Goal: Book appointment/travel/reservation

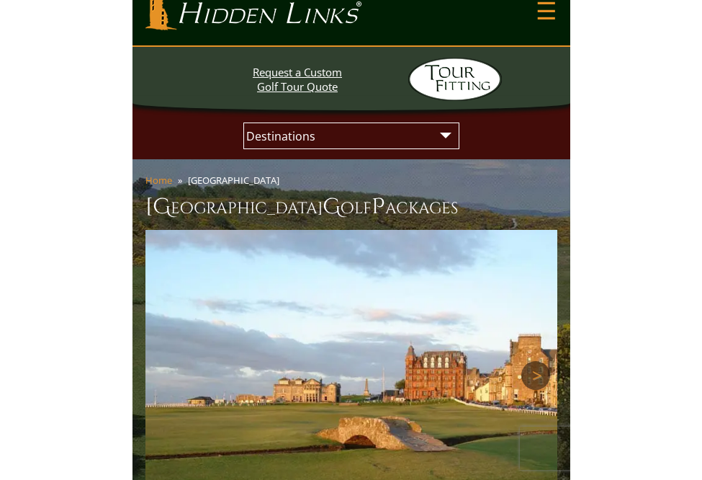
scroll to position [20, 0]
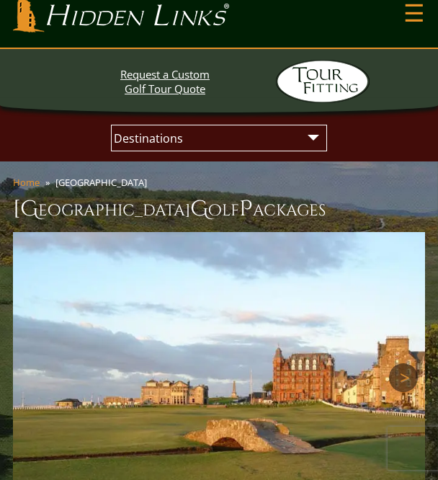
click at [433, 76] on div "Request a Custom Golf Tour Quote" at bounding box center [219, 76] width 438 height 54
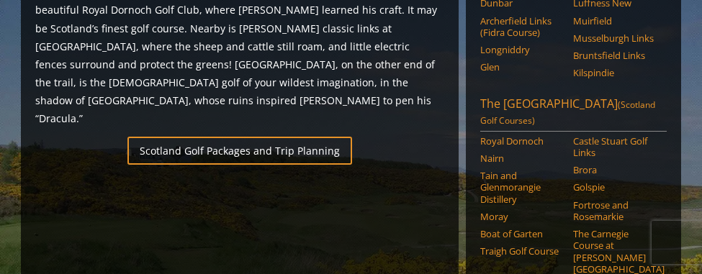
scroll to position [950, 0]
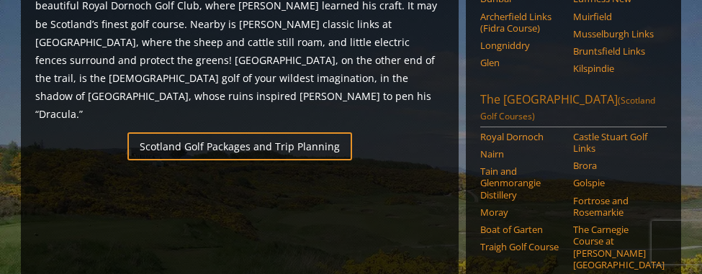
click at [527, 91] on link "The [GEOGRAPHIC_DATA] (Scotland Golf Courses)" at bounding box center [573, 109] width 187 height 36
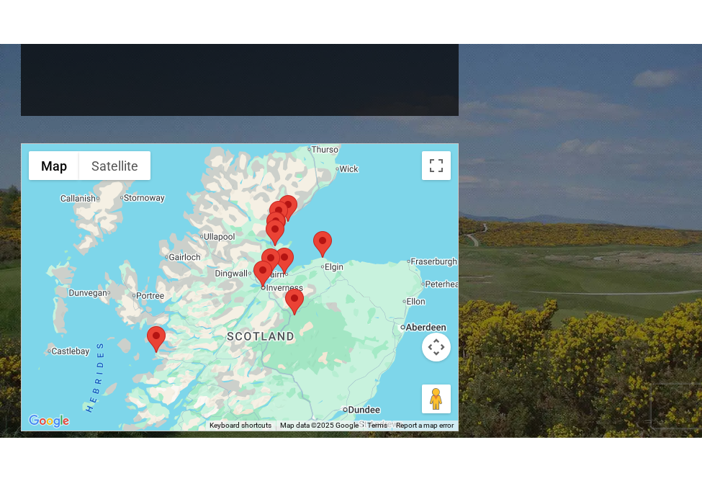
scroll to position [1388, 0]
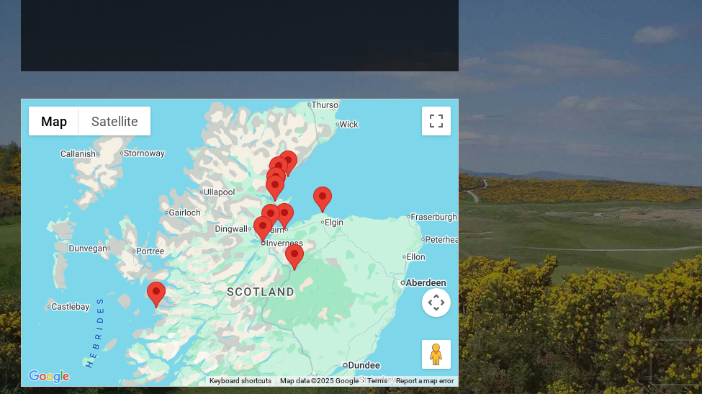
click at [385, 205] on div at bounding box center [240, 242] width 436 height 287
click at [442, 107] on button "Toggle fullscreen view" at bounding box center [436, 121] width 29 height 29
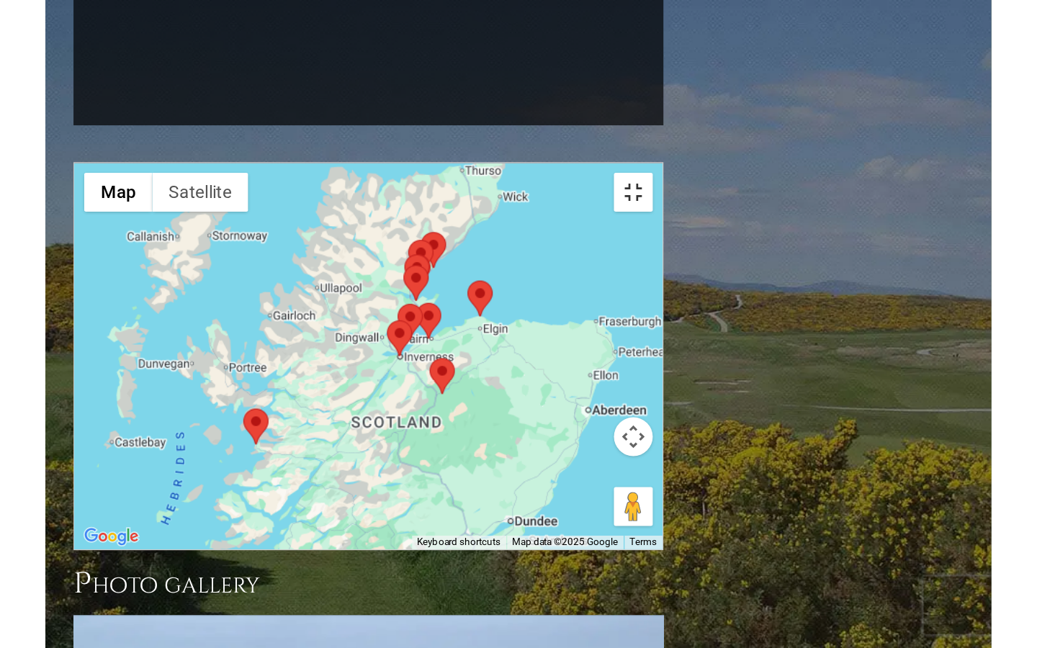
scroll to position [1391, 0]
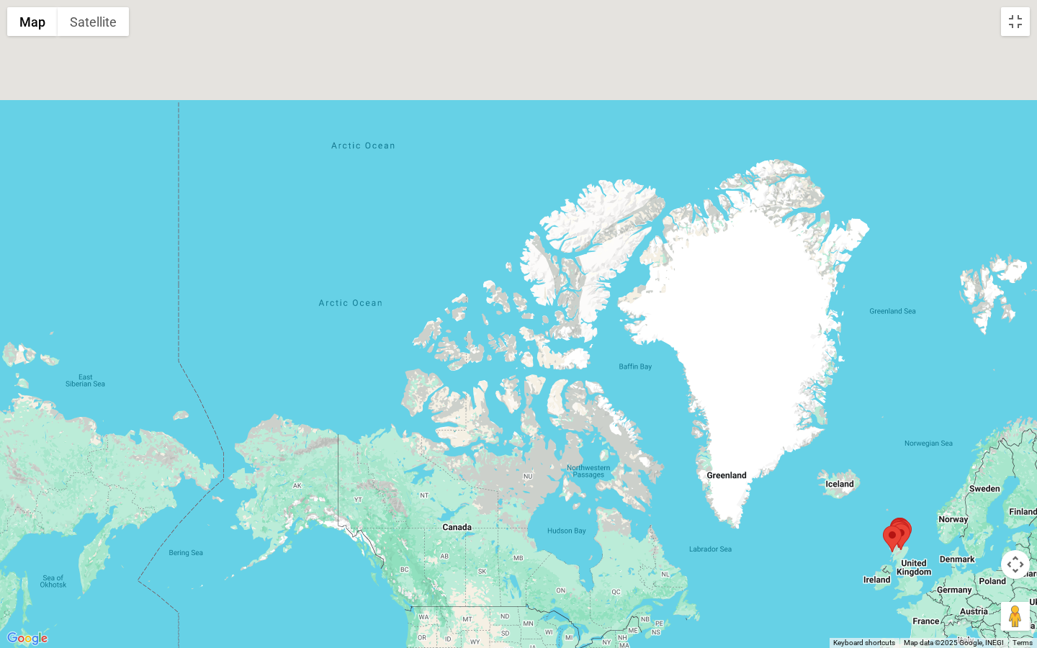
click at [702, 274] on div at bounding box center [518, 324] width 1037 height 648
click at [702, 274] on img at bounding box center [892, 539] width 19 height 27
click at [702, 274] on div at bounding box center [518, 324] width 1037 height 648
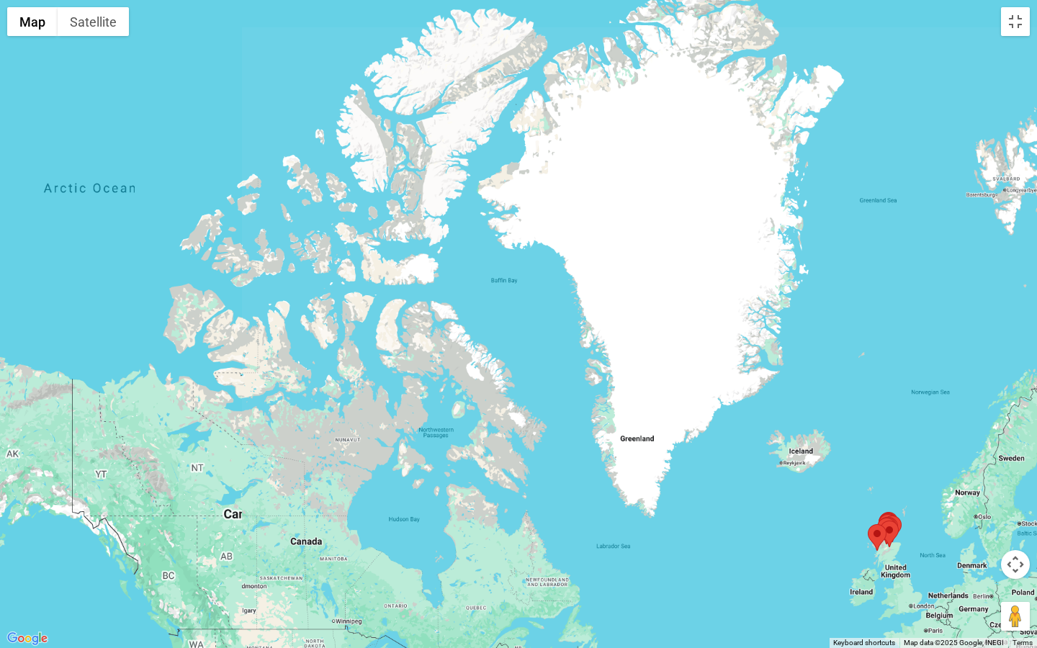
click at [702, 274] on div at bounding box center [518, 324] width 1037 height 648
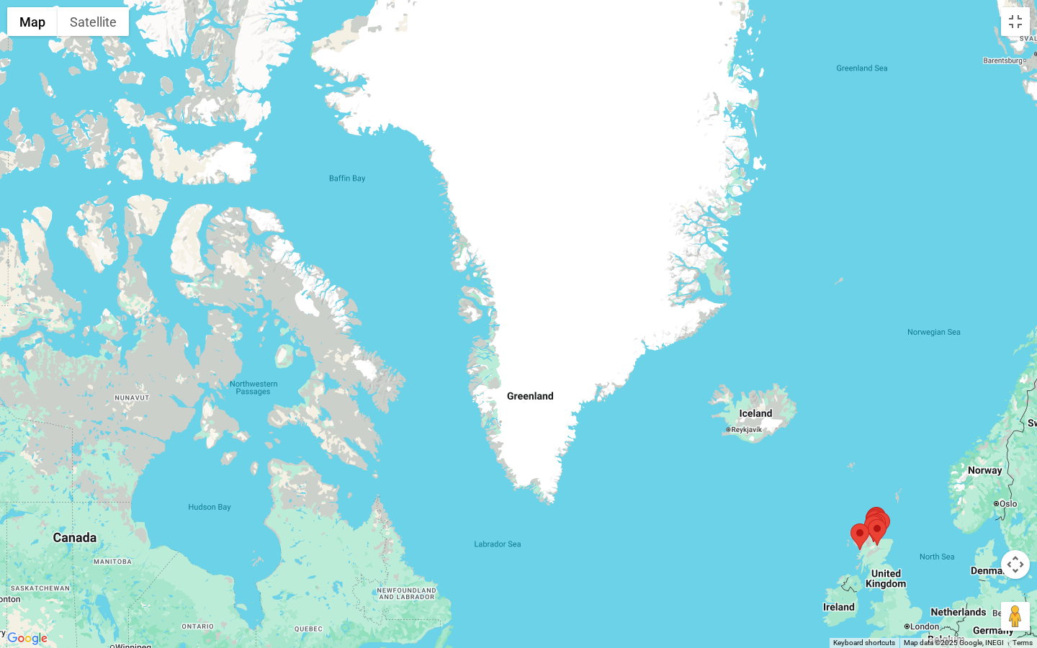
click at [702, 274] on div at bounding box center [518, 324] width 1037 height 648
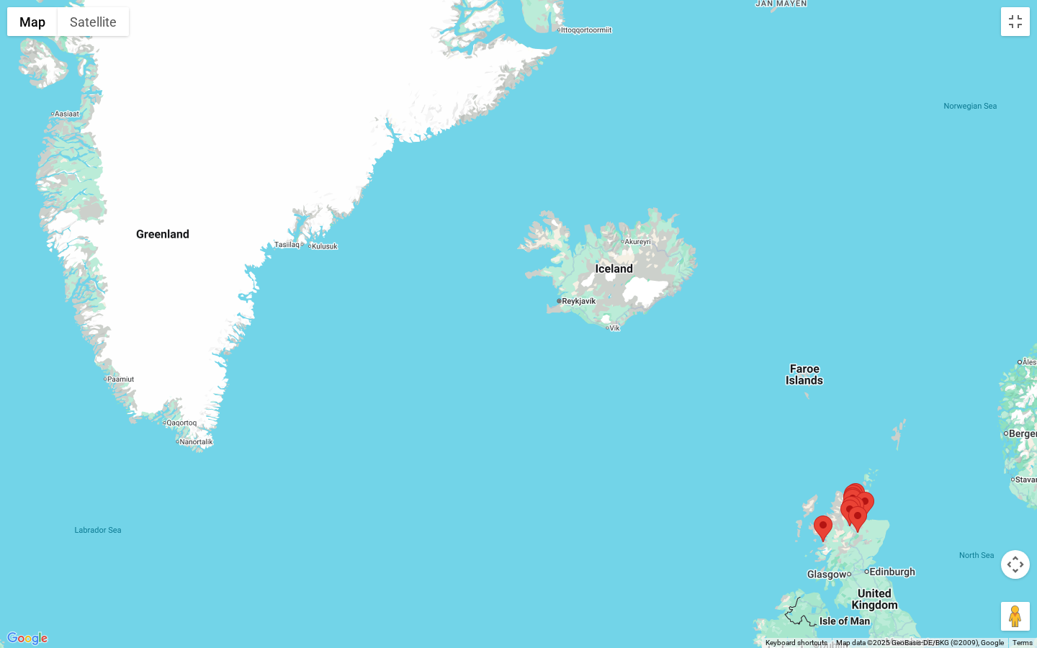
click at [702, 274] on div at bounding box center [518, 324] width 1037 height 648
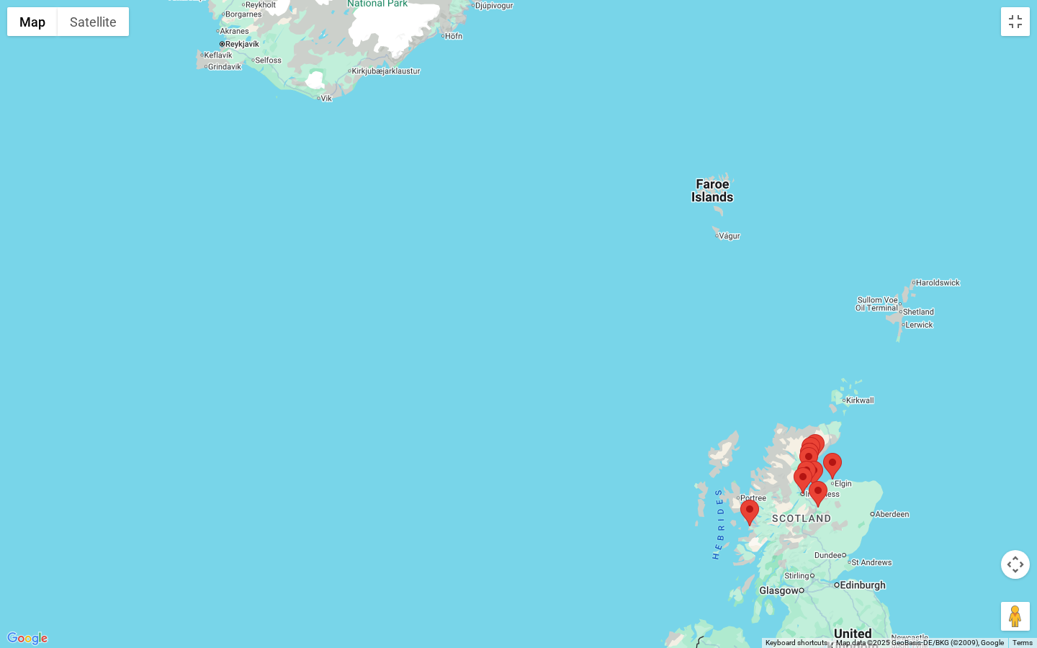
click at [702, 274] on div at bounding box center [518, 324] width 1037 height 648
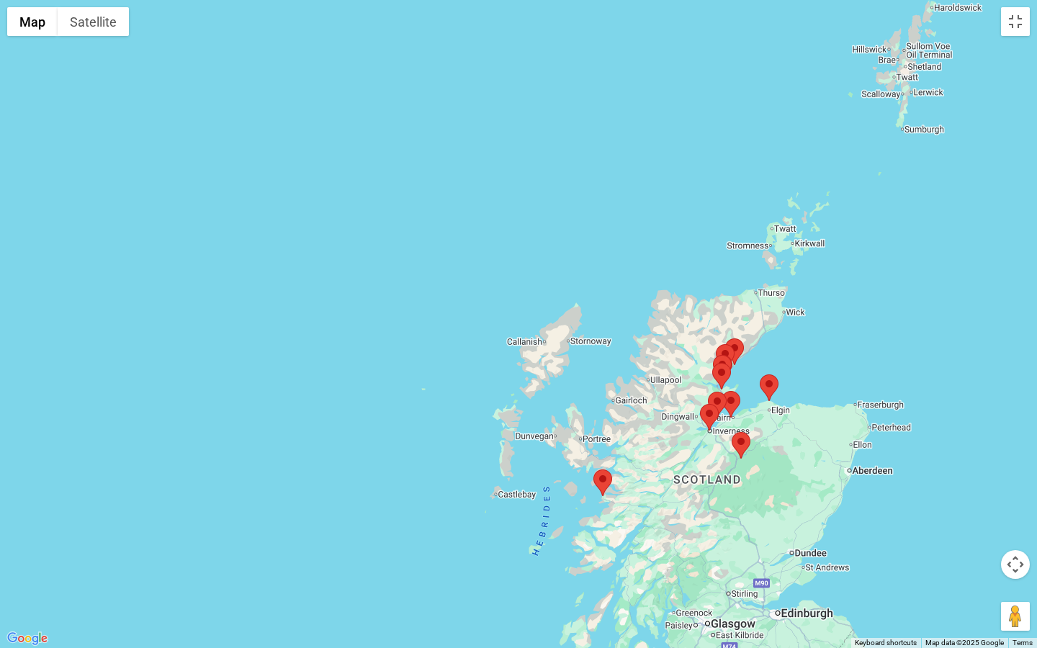
click at [702, 274] on div at bounding box center [518, 324] width 1037 height 648
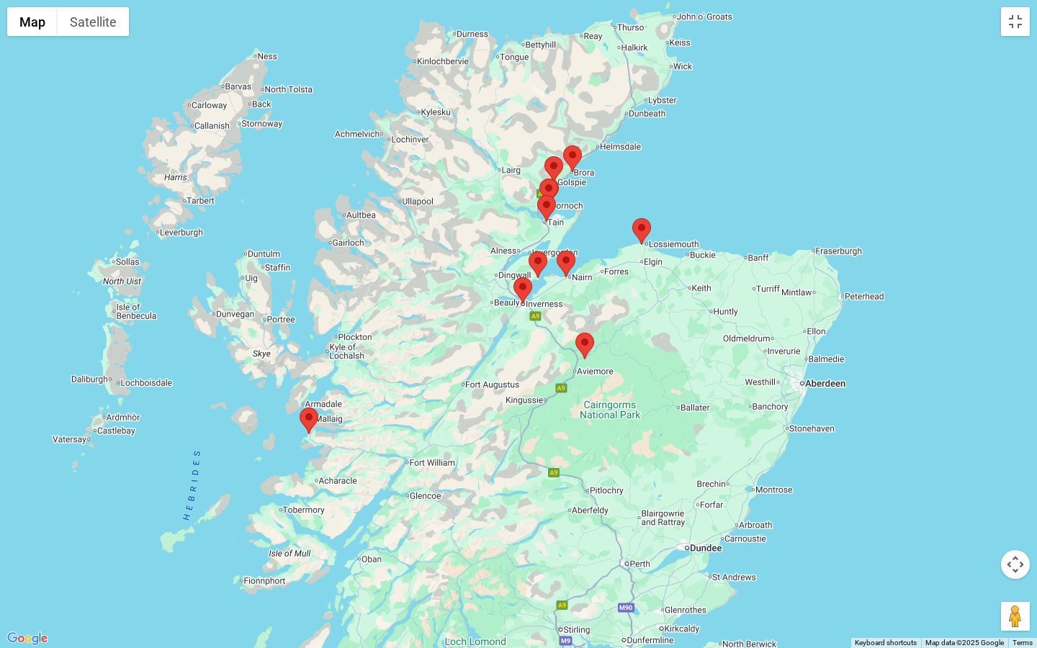
click at [702, 274] on div at bounding box center [518, 324] width 1037 height 648
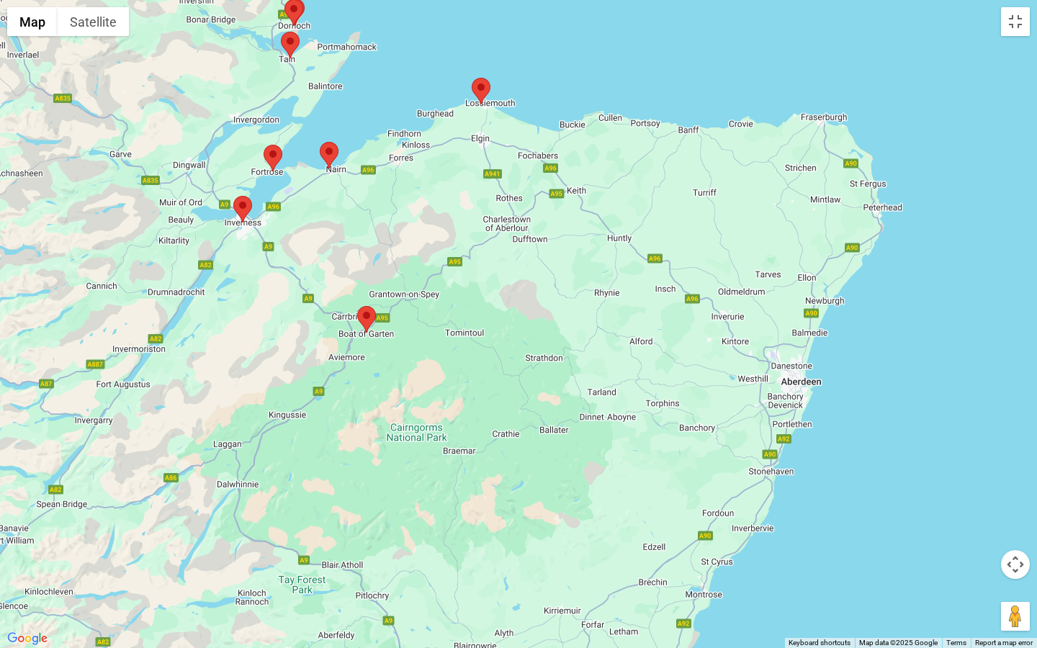
drag, startPoint x: 519, startPoint y: 248, endPoint x: 614, endPoint y: 426, distance: 200.7
click at [614, 274] on div at bounding box center [518, 324] width 1037 height 648
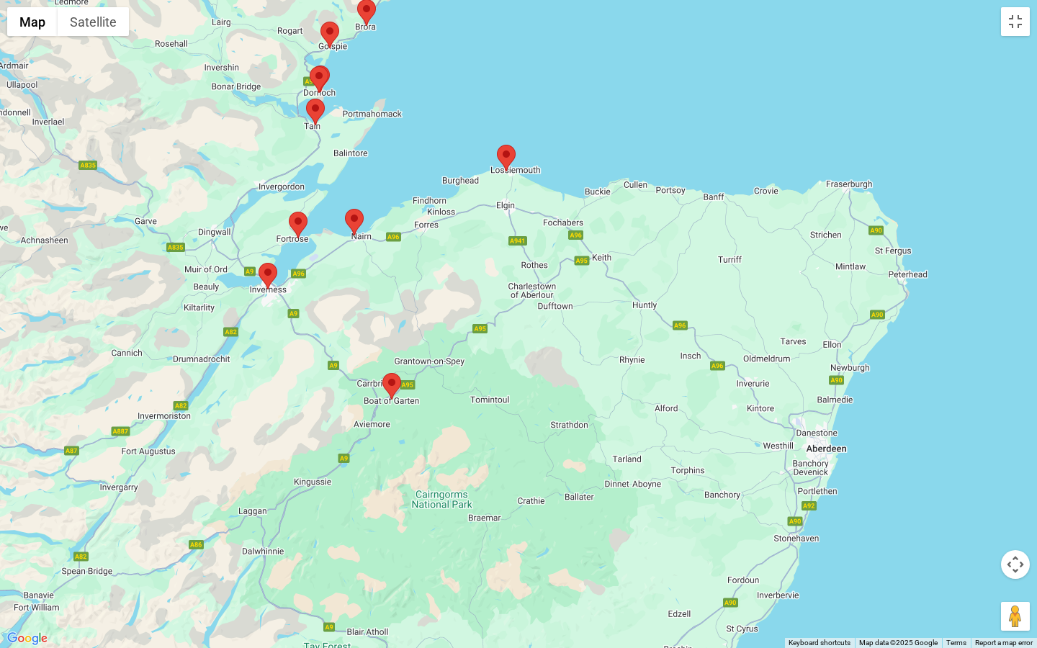
drag, startPoint x: 577, startPoint y: 403, endPoint x: 601, endPoint y: 470, distance: 72.0
click at [601, 274] on div at bounding box center [518, 324] width 1037 height 648
click at [469, 274] on div at bounding box center [518, 324] width 1037 height 648
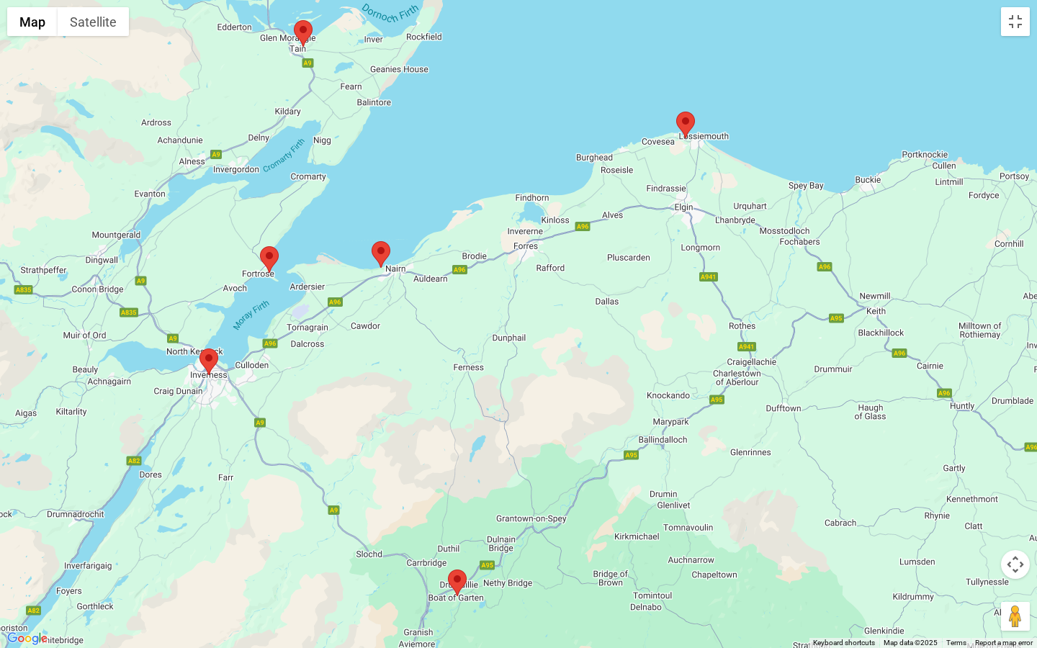
drag, startPoint x: 427, startPoint y: 300, endPoint x: 570, endPoint y: 449, distance: 206.3
click at [570, 274] on div at bounding box center [518, 324] width 1037 height 648
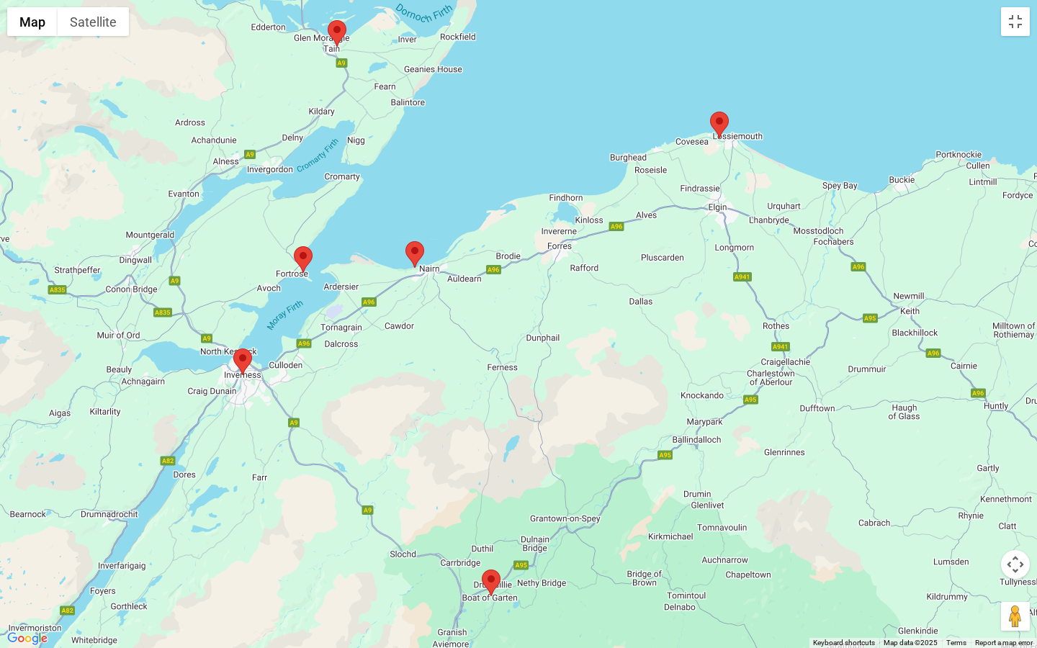
drag, startPoint x: 523, startPoint y: 418, endPoint x: 558, endPoint y: 417, distance: 35.3
click at [558, 274] on div at bounding box center [518, 324] width 1037 height 648
click at [406, 241] on area at bounding box center [406, 241] width 0 height 0
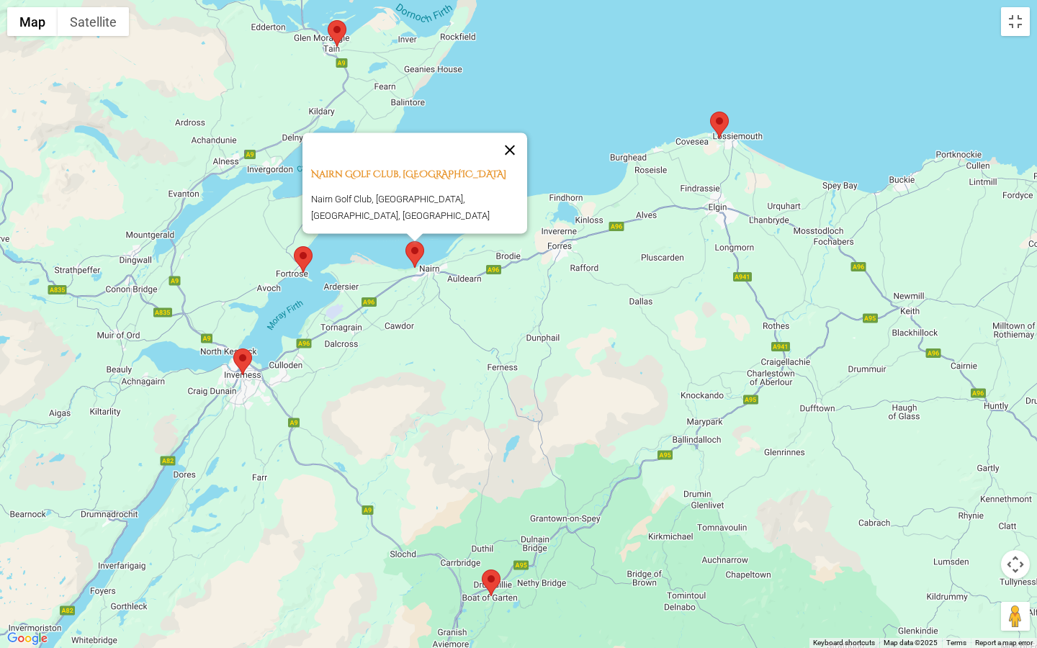
click at [508, 156] on button "Close" at bounding box center [510, 150] width 35 height 35
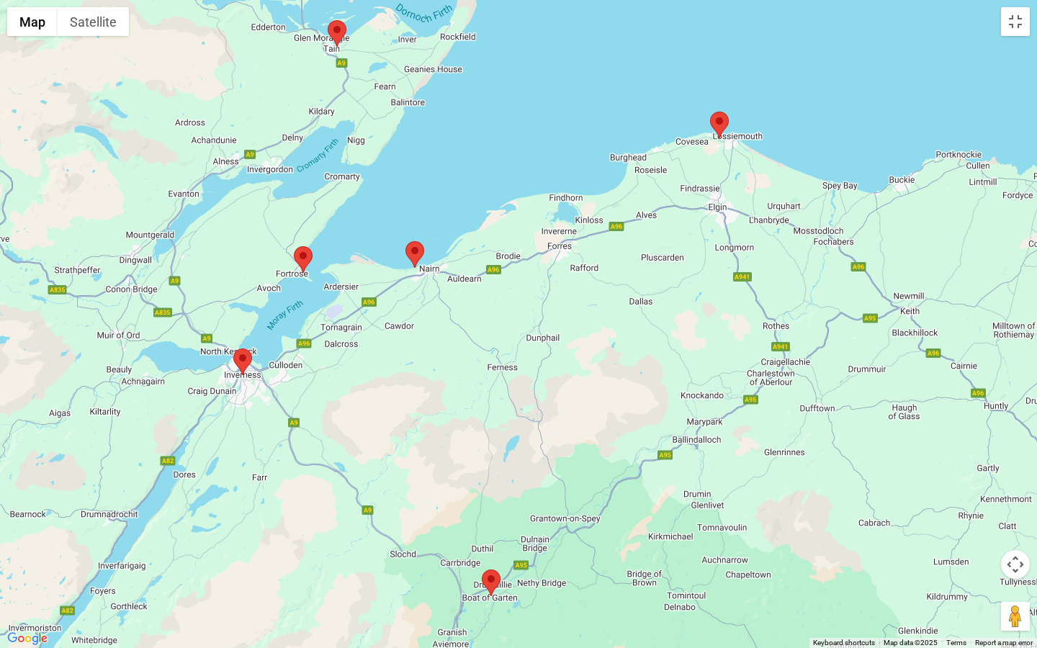
click at [294, 246] on area at bounding box center [294, 246] width 0 height 0
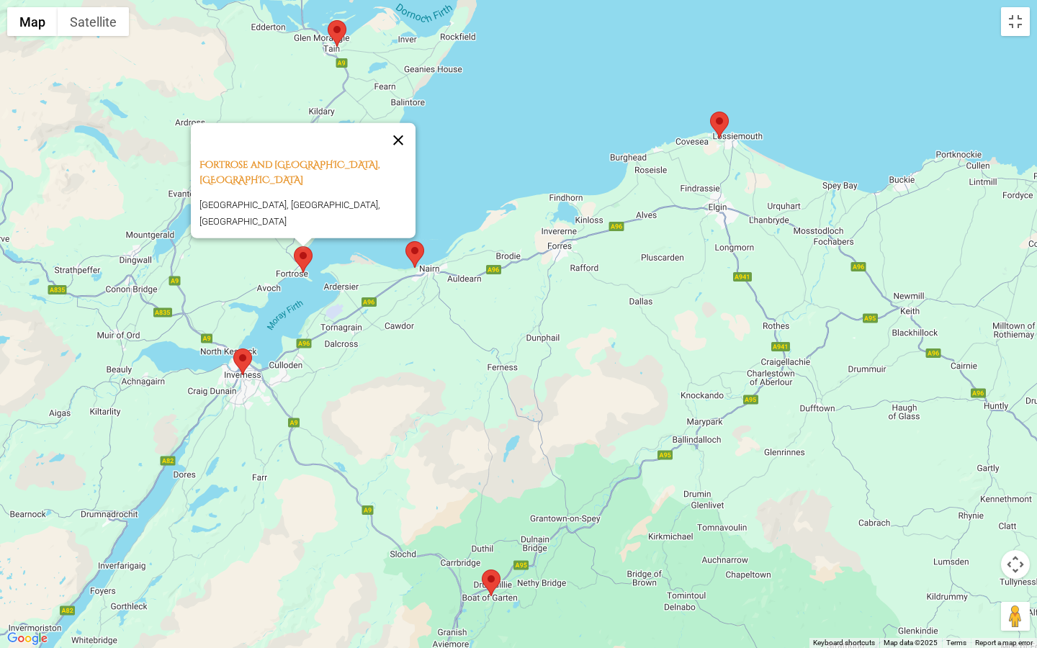
click at [403, 131] on button "Close" at bounding box center [398, 140] width 35 height 35
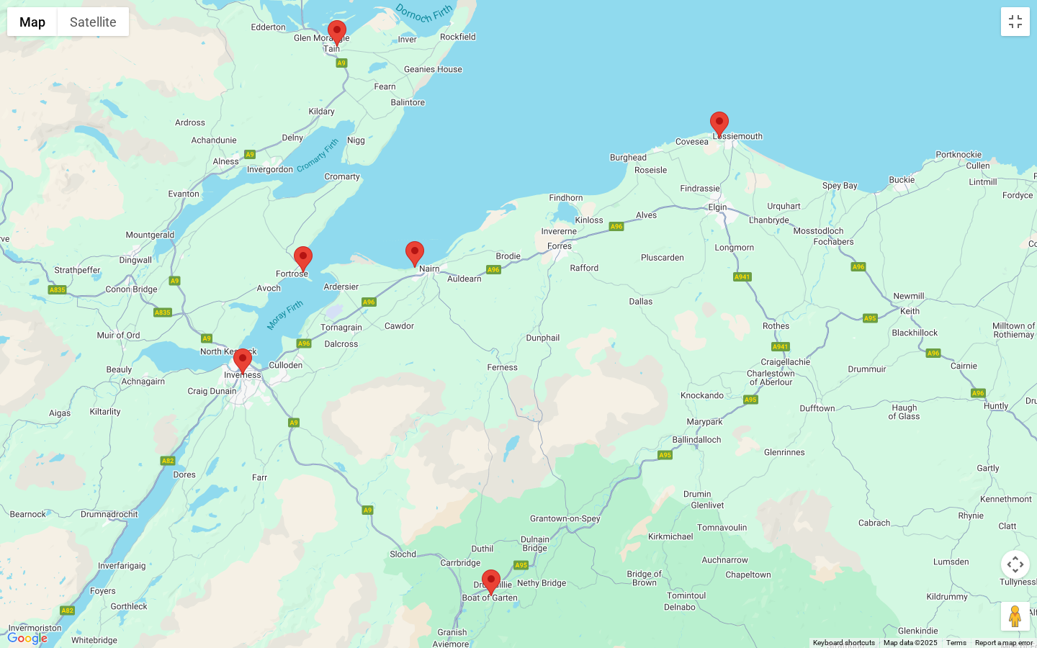
click at [233, 274] on area at bounding box center [233, 349] width 0 height 0
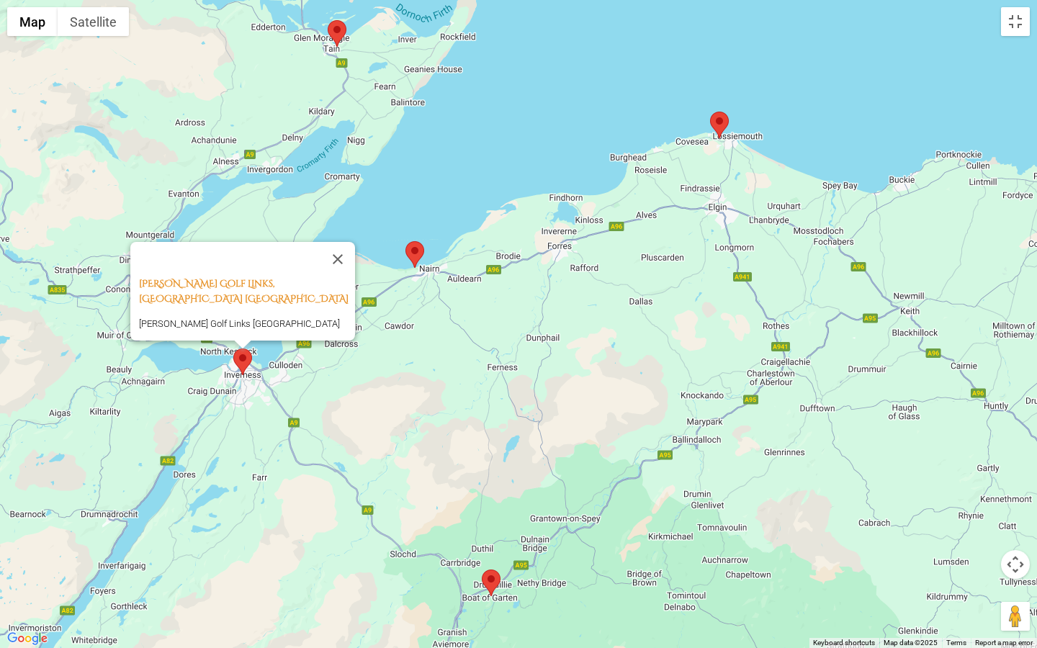
click at [233, 274] on area at bounding box center [233, 349] width 0 height 0
click at [346, 249] on button "Close" at bounding box center [338, 259] width 35 height 35
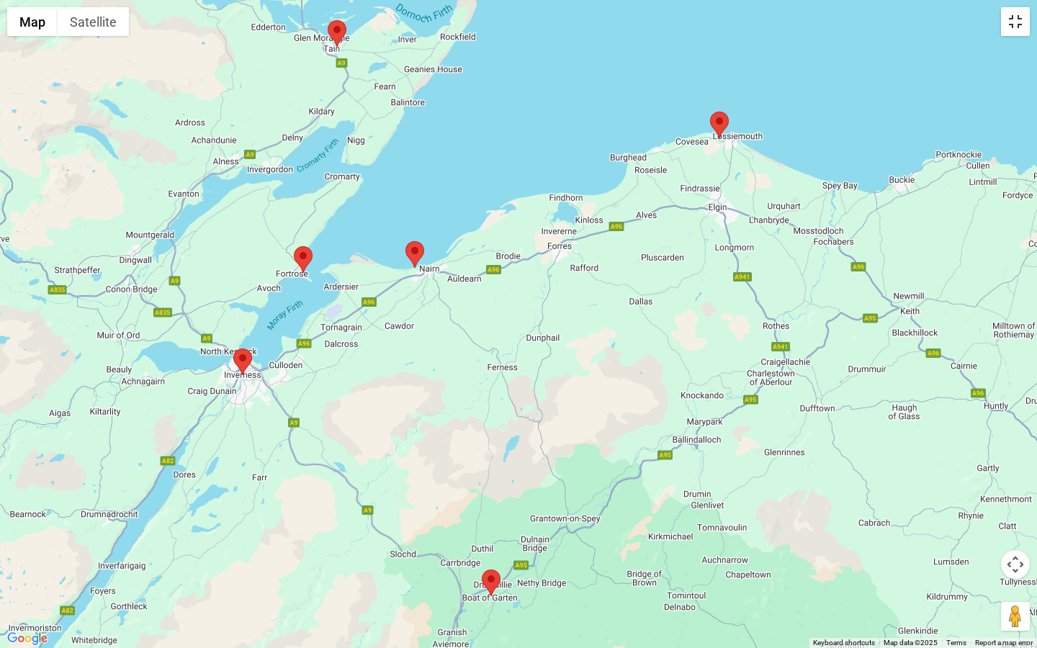
click at [702, 19] on button "Toggle fullscreen view" at bounding box center [1015, 21] width 29 height 29
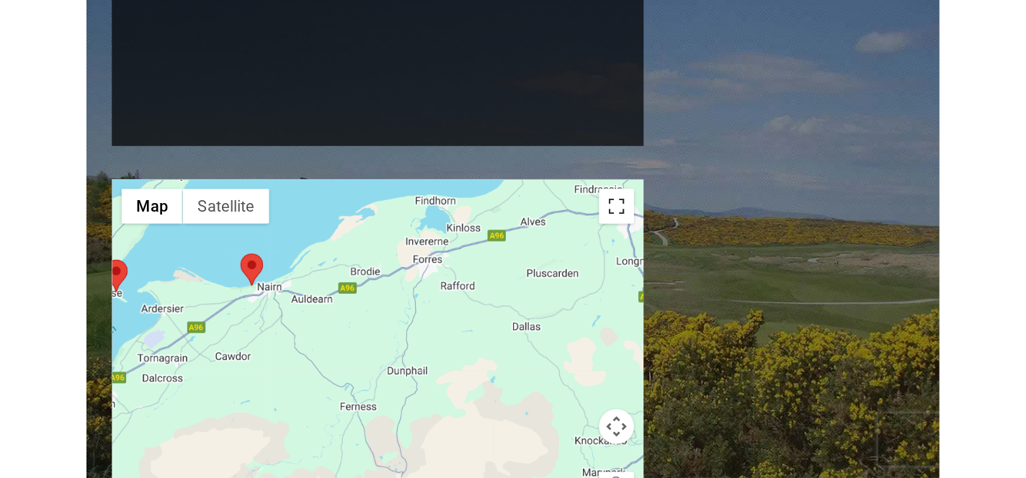
scroll to position [1363, 0]
